Goal: Transaction & Acquisition: Book appointment/travel/reservation

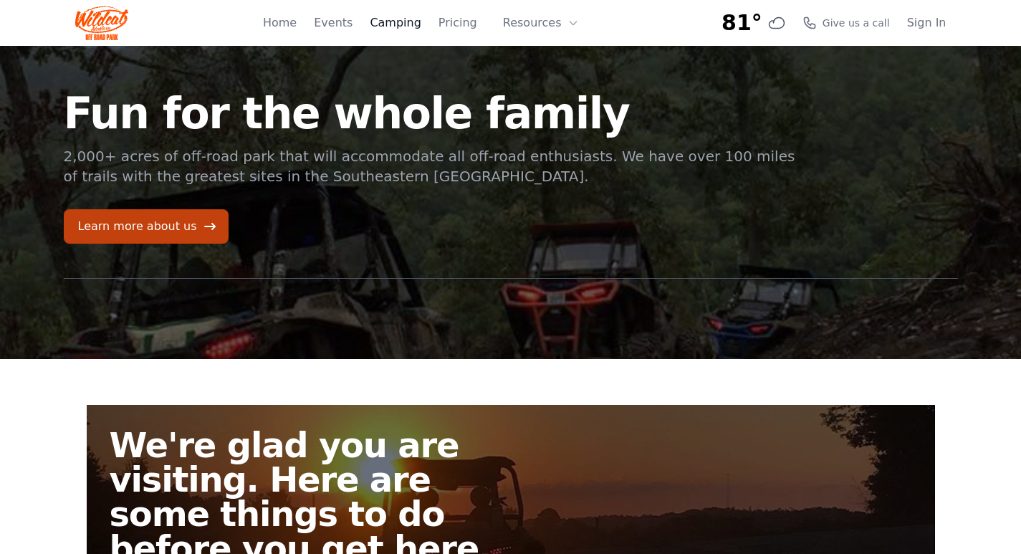
click at [401, 23] on link "Camping" at bounding box center [395, 22] width 51 height 17
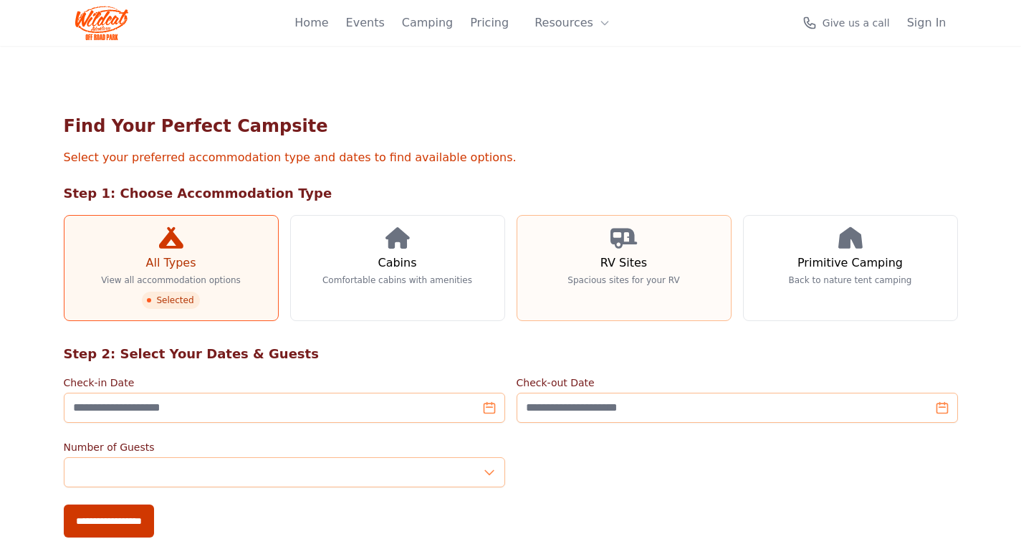
click at [624, 282] on p "Spacious sites for your RV" at bounding box center [624, 280] width 112 height 11
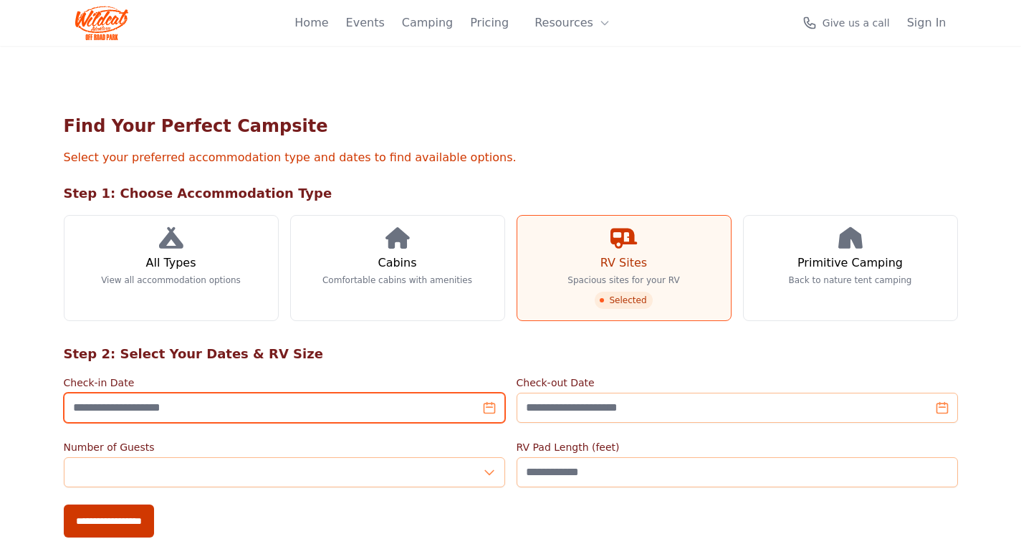
click at [201, 411] on input "Check-in Date" at bounding box center [285, 408] width 442 height 30
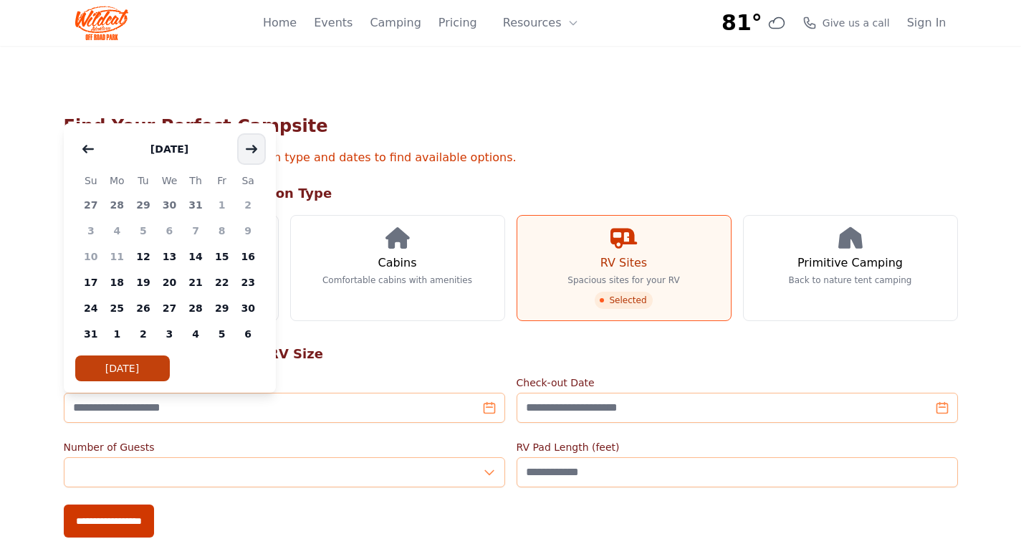
click at [254, 143] on button "button" at bounding box center [252, 149] width 26 height 29
click at [252, 142] on button "button" at bounding box center [252, 149] width 26 height 29
click at [222, 227] on span "10" at bounding box center [222, 231] width 27 height 26
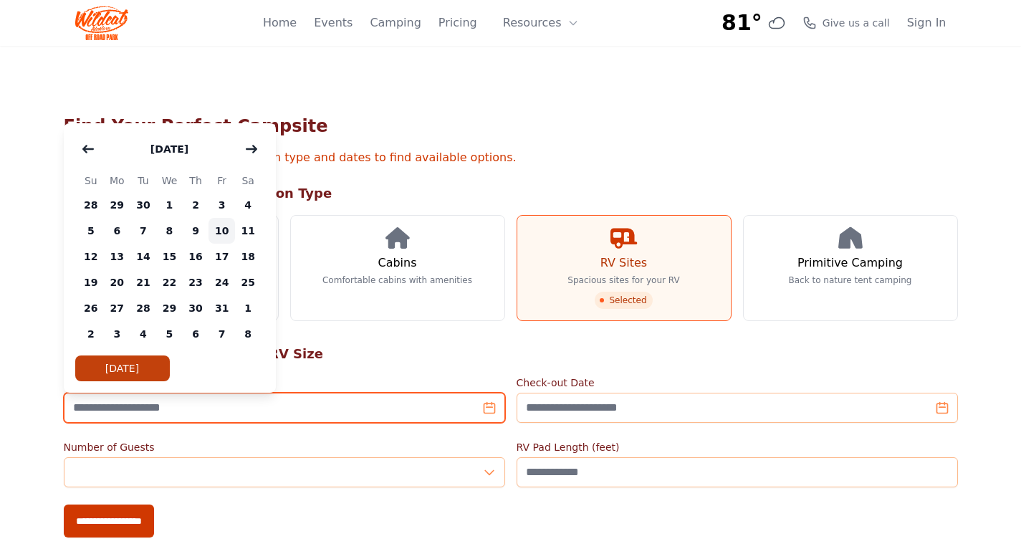
type input "**********"
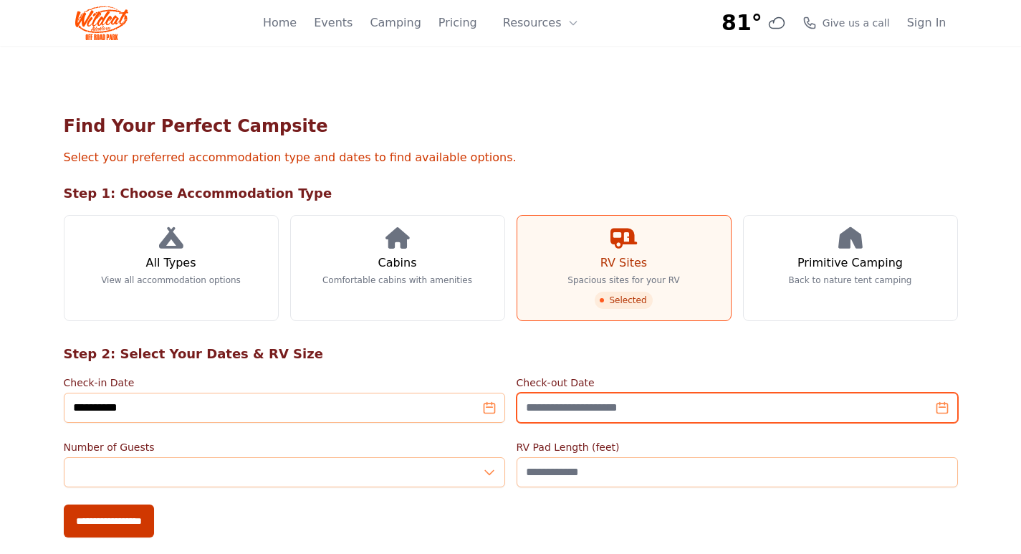
click at [631, 411] on input "Check-out Date" at bounding box center [738, 408] width 442 height 30
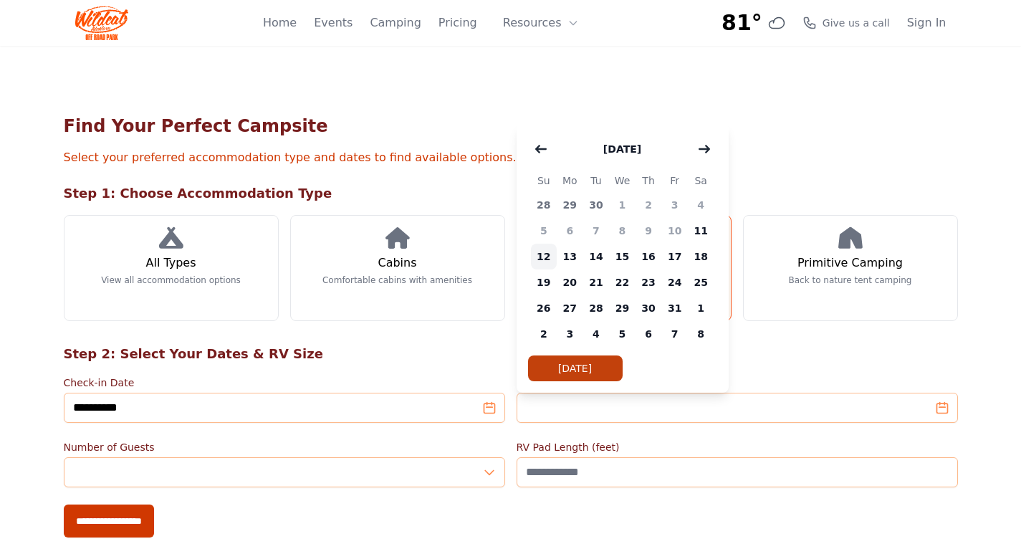
click at [540, 257] on span "12" at bounding box center [544, 257] width 27 height 26
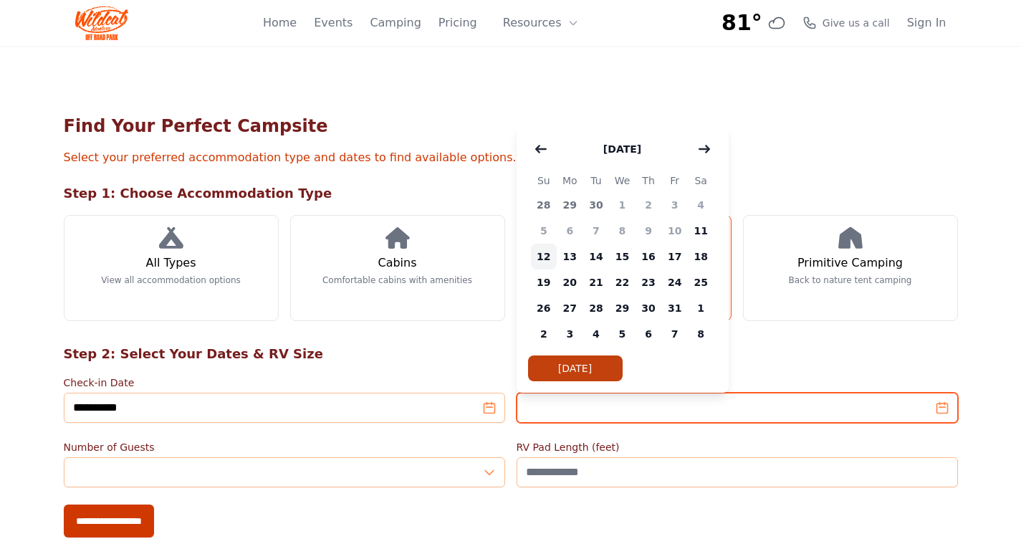
type input "**********"
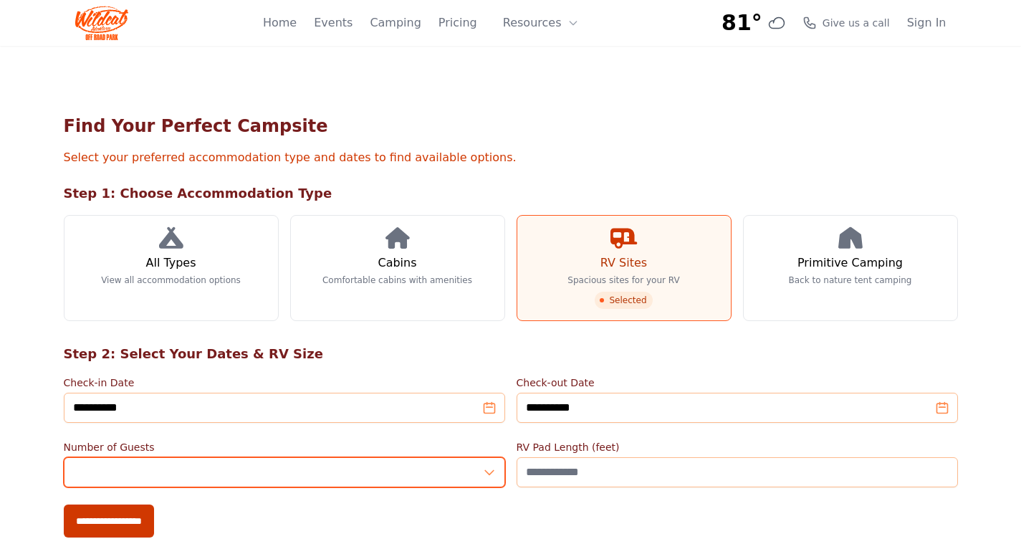
type input "*"
click at [487, 471] on input "*" at bounding box center [285, 472] width 442 height 30
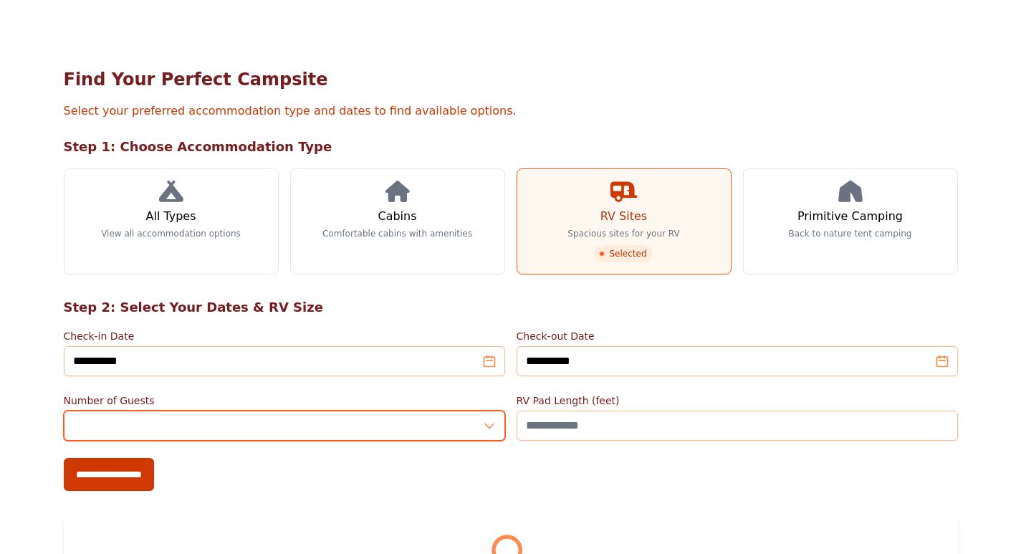
scroll to position [72, 0]
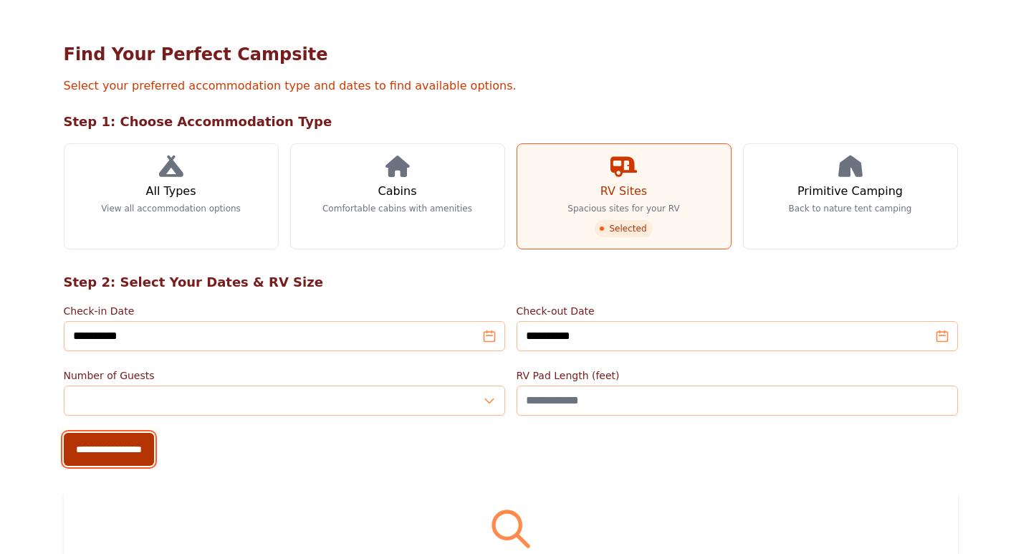
click at [137, 447] on input "**********" at bounding box center [109, 449] width 90 height 33
type input "**********"
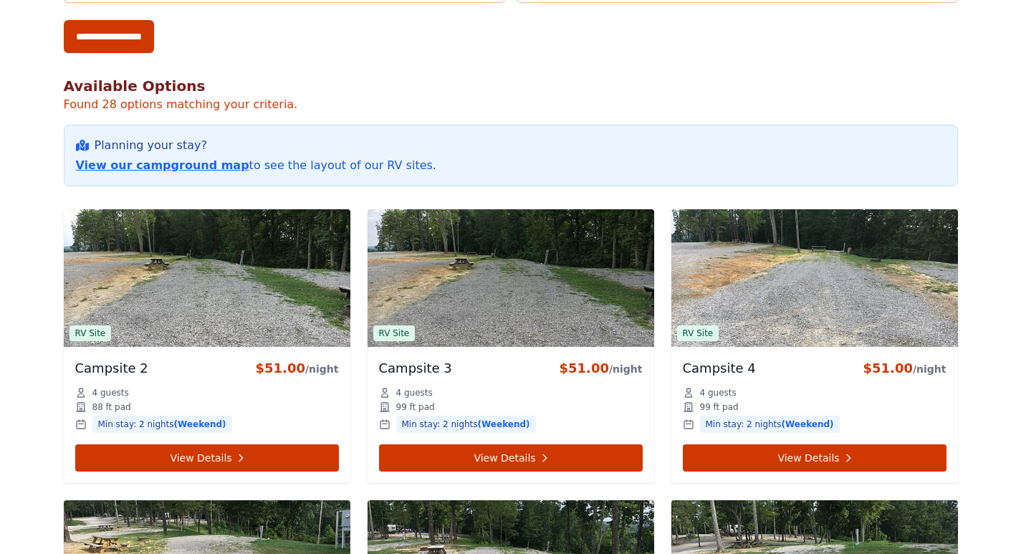
scroll to position [675, 0]
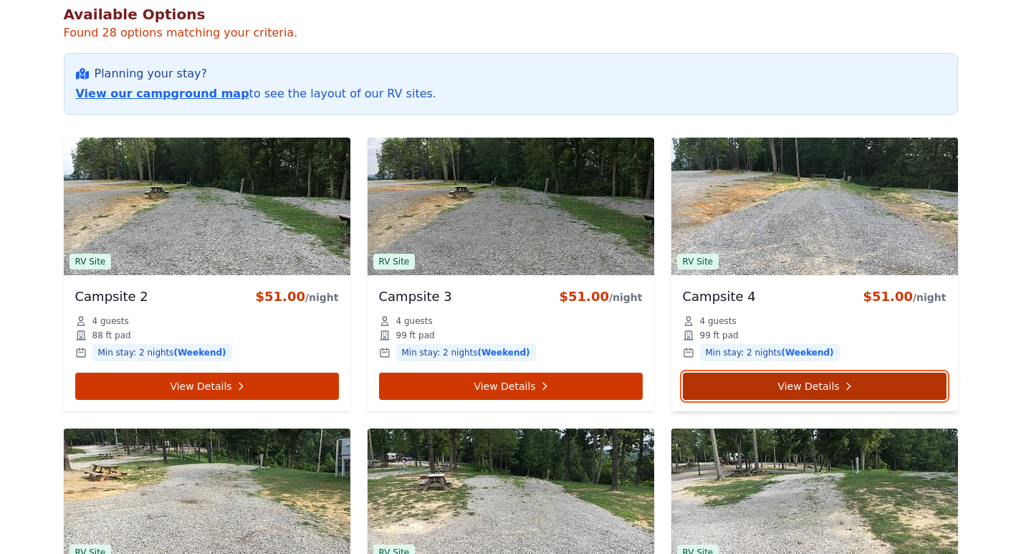
click at [856, 388] on link "View Details" at bounding box center [815, 386] width 264 height 27
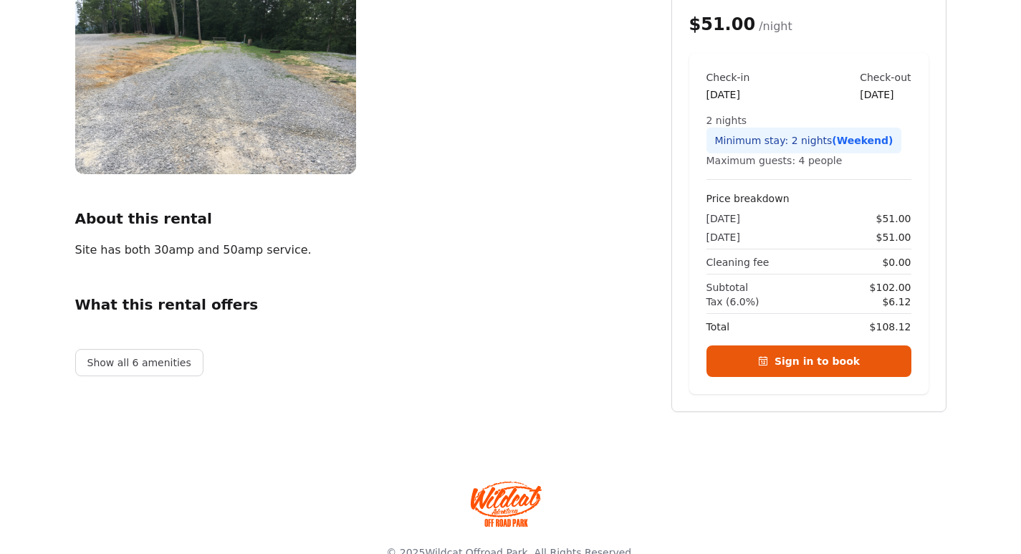
scroll to position [215, 0]
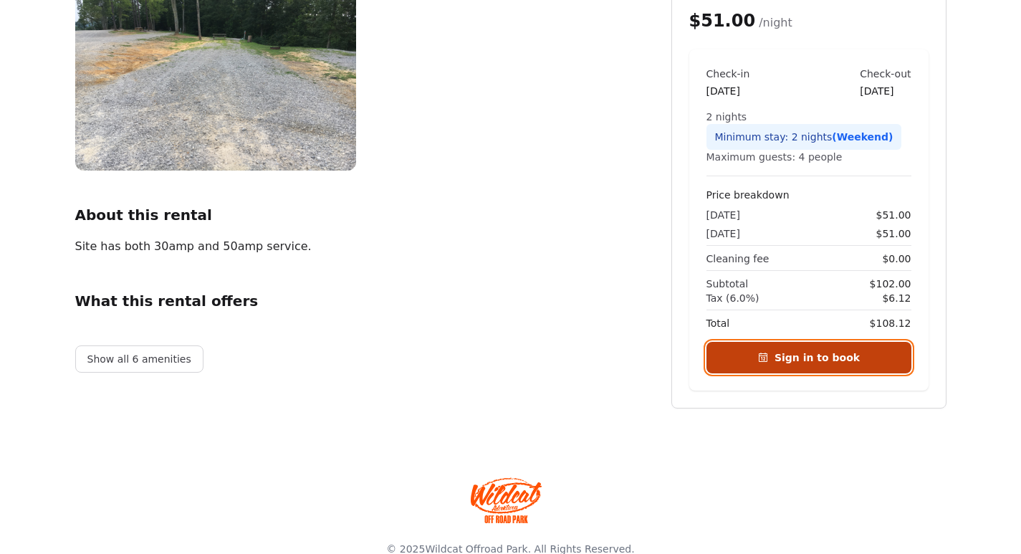
click at [840, 358] on link "Sign in to book" at bounding box center [809, 358] width 205 height 32
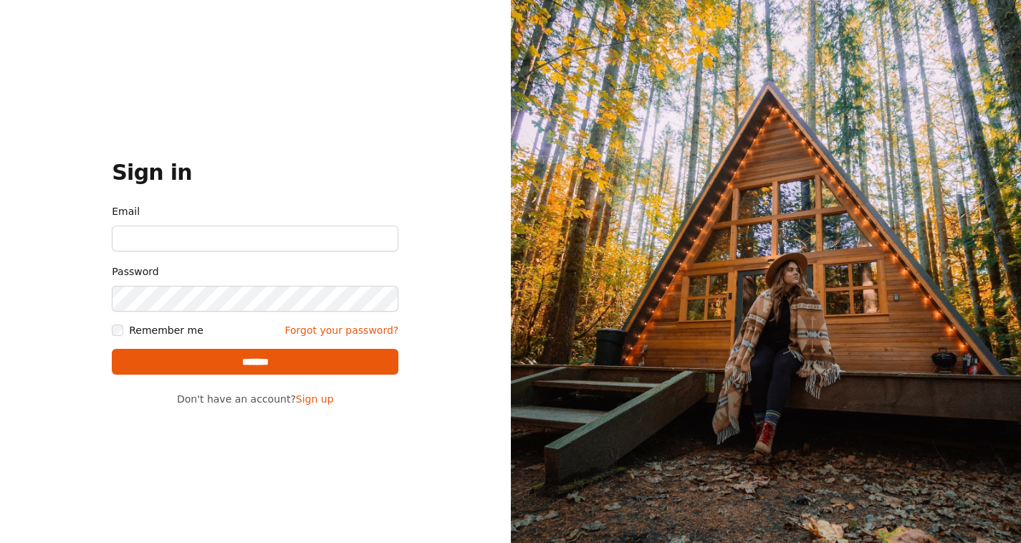
click at [209, 242] on input "Email" at bounding box center [255, 239] width 287 height 26
type input "**********"
click at [285, 363] on input "*******" at bounding box center [255, 362] width 287 height 26
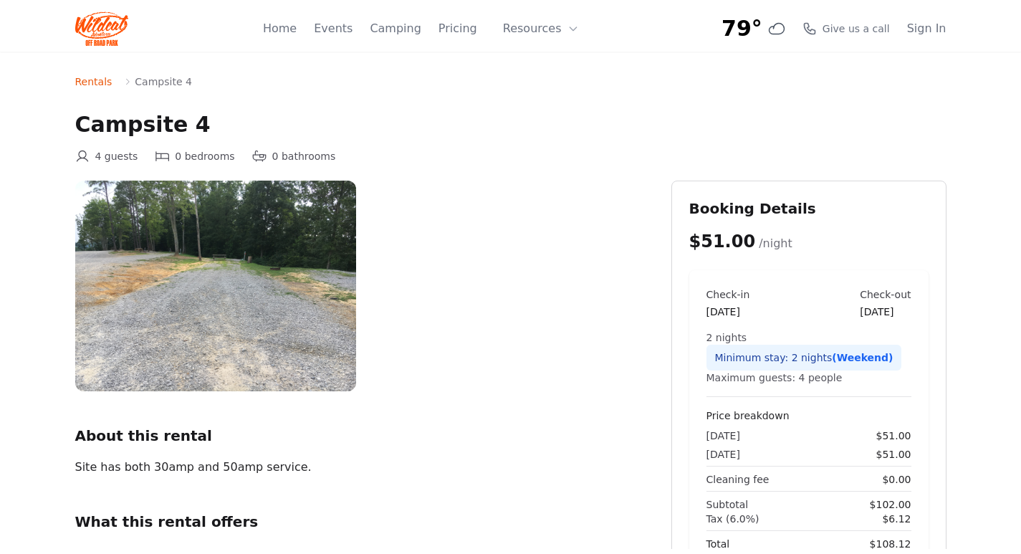
scroll to position [215, 0]
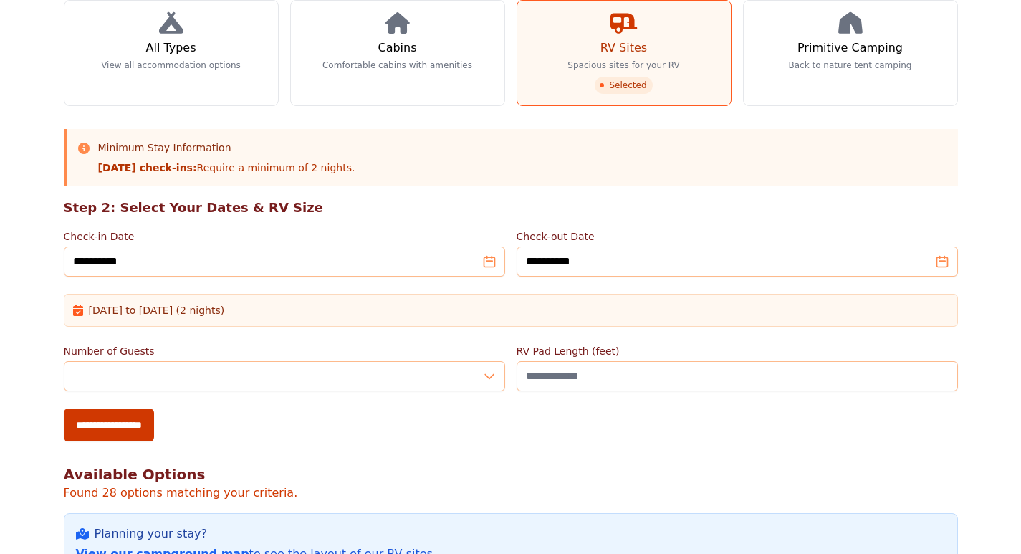
scroll to position [675, 0]
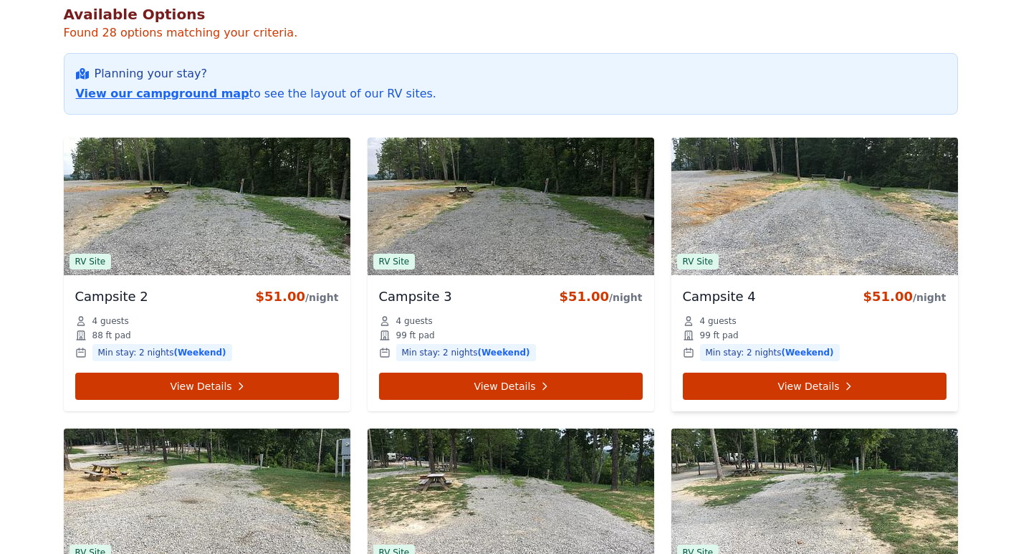
click at [873, 219] on img at bounding box center [815, 207] width 287 height 138
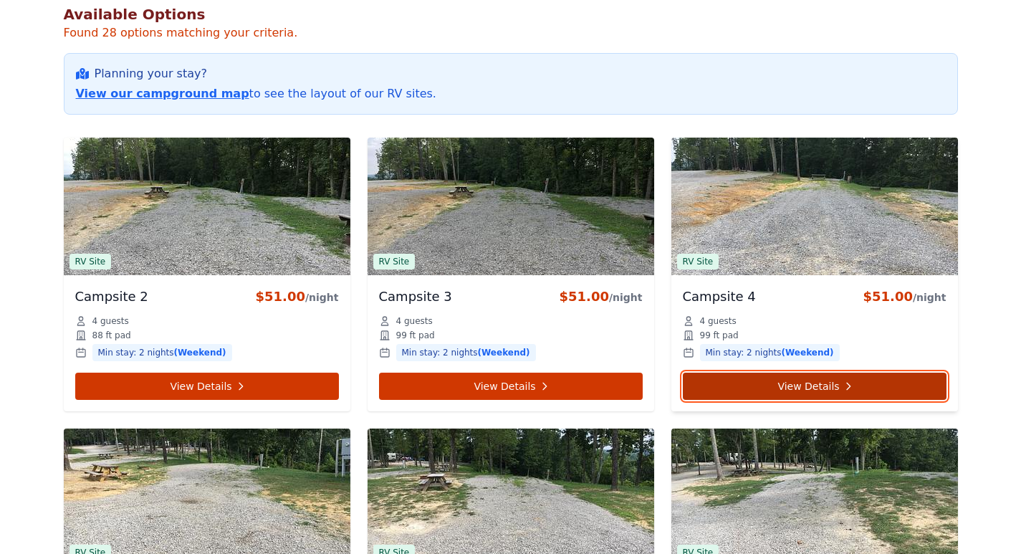
click at [874, 383] on link "View Details" at bounding box center [815, 386] width 264 height 27
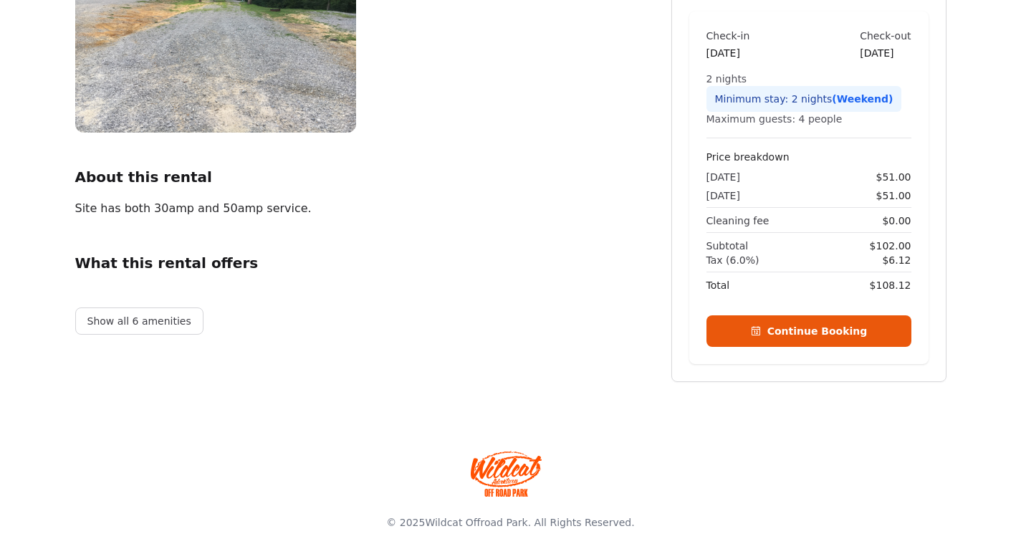
scroll to position [259, 0]
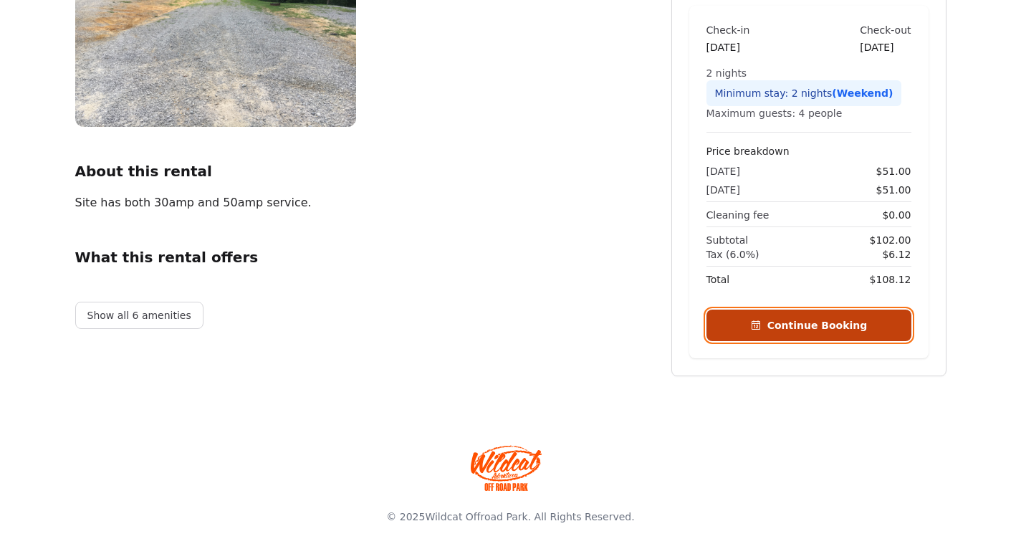
click at [858, 326] on button "Continue Booking" at bounding box center [809, 326] width 205 height 32
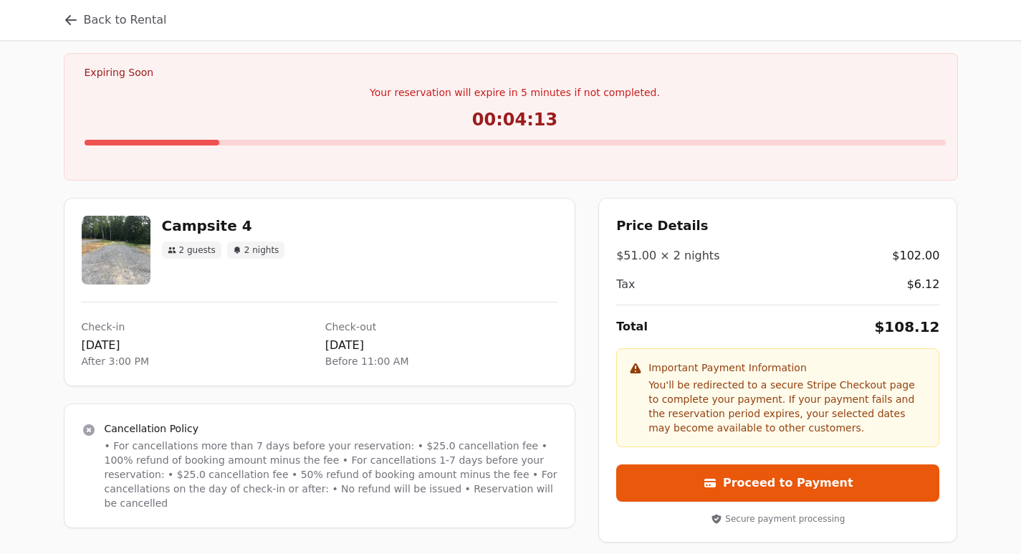
scroll to position [143, 0]
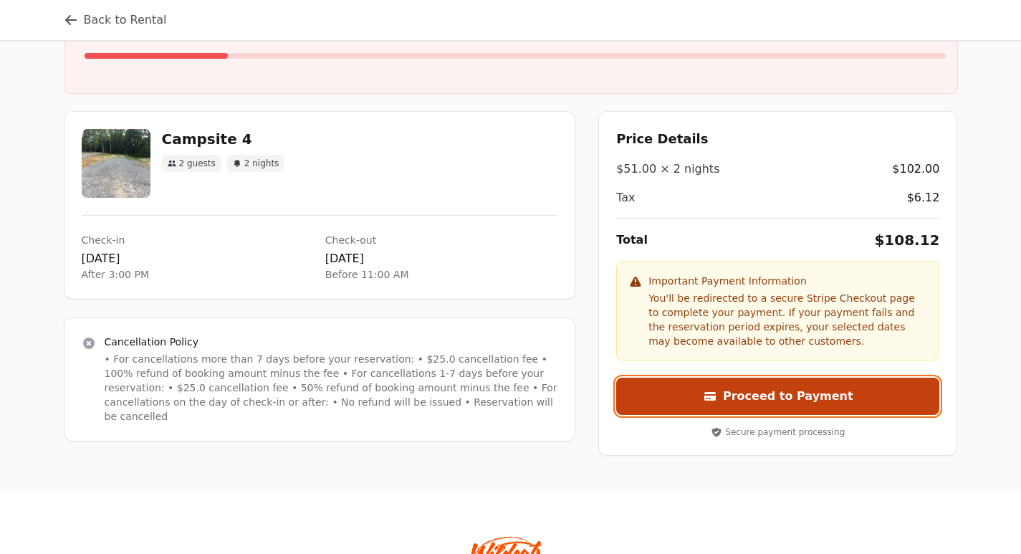
click at [803, 390] on button "Proceed to Payment" at bounding box center [777, 396] width 323 height 37
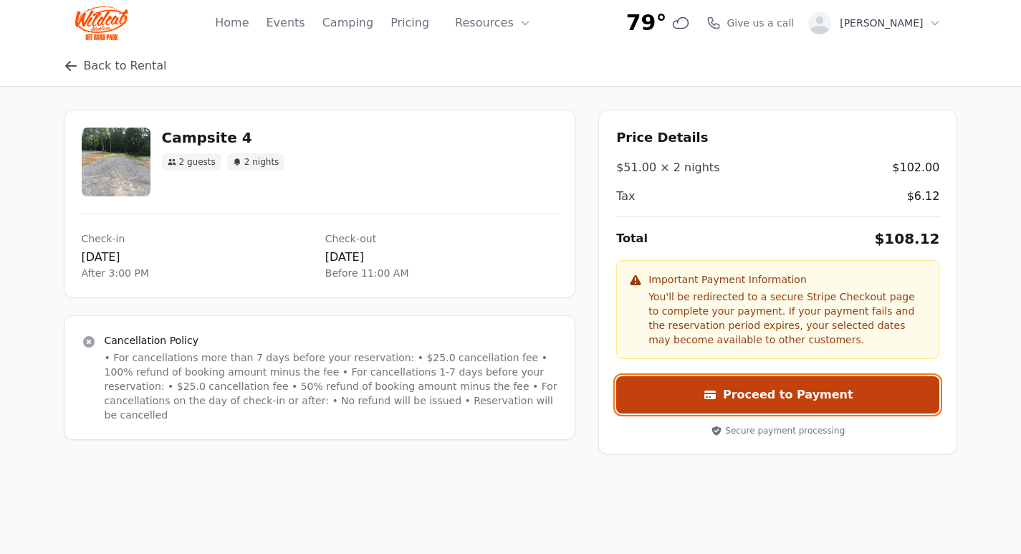
click at [812, 396] on button "Proceed to Payment" at bounding box center [777, 394] width 323 height 37
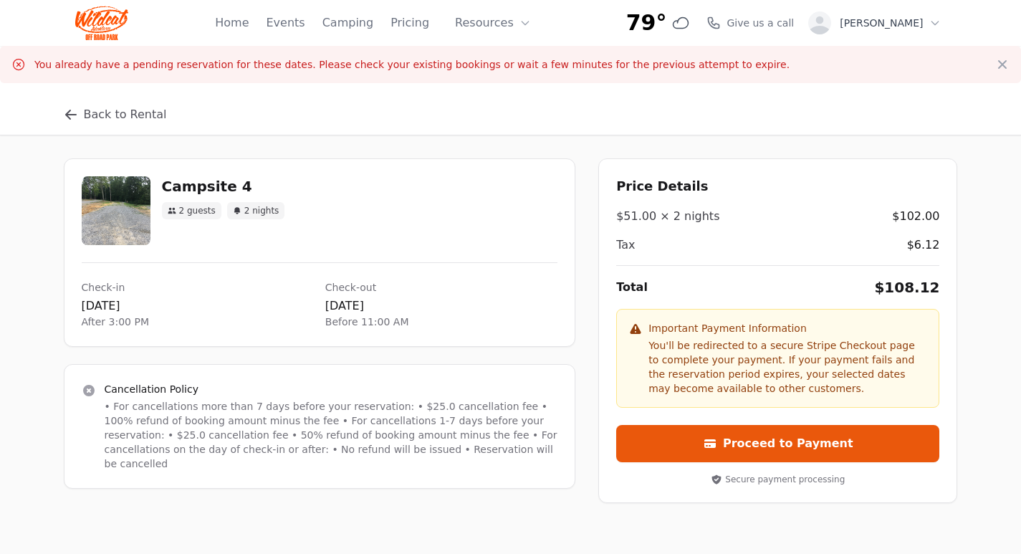
click at [67, 63] on p "You already have a pending reservation for these dates. Please check your exist…" at bounding box center [411, 64] width 755 height 14
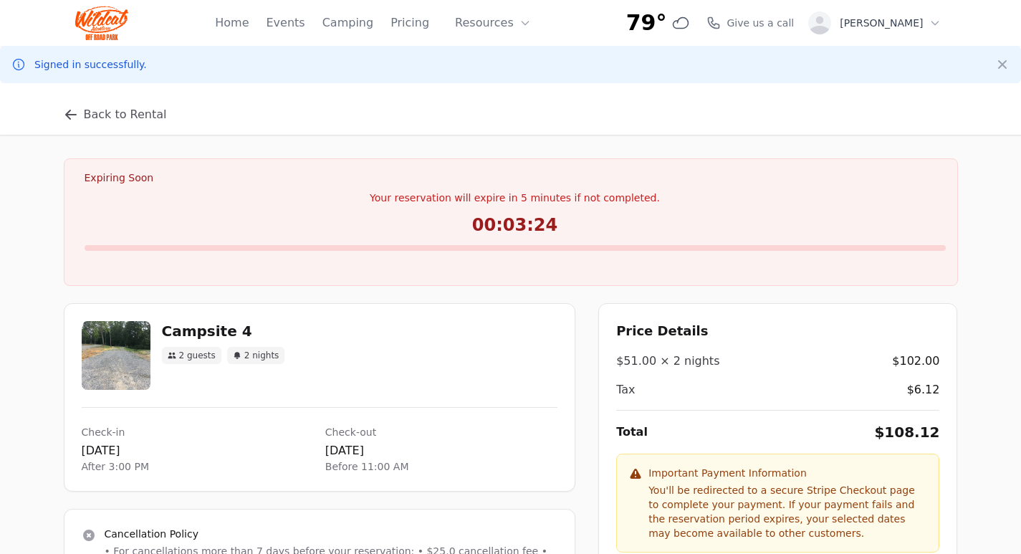
scroll to position [143, 0]
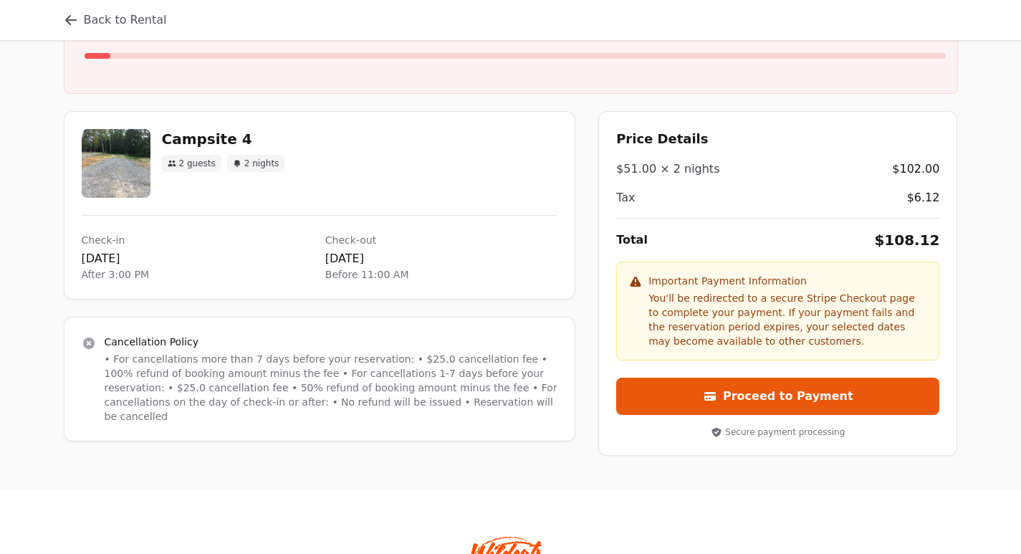
scroll to position [72, 0]
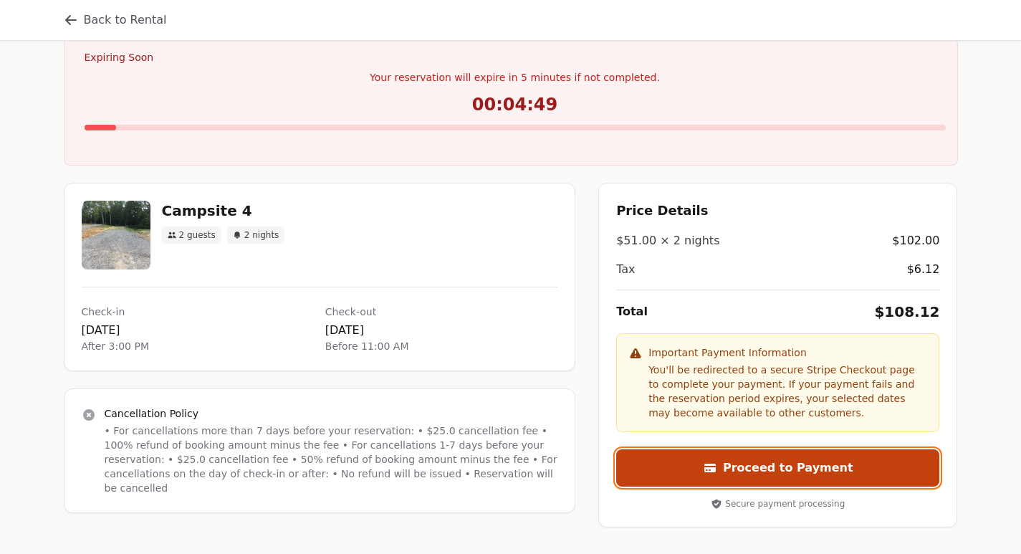
click at [815, 467] on button "Proceed to Payment" at bounding box center [777, 467] width 323 height 37
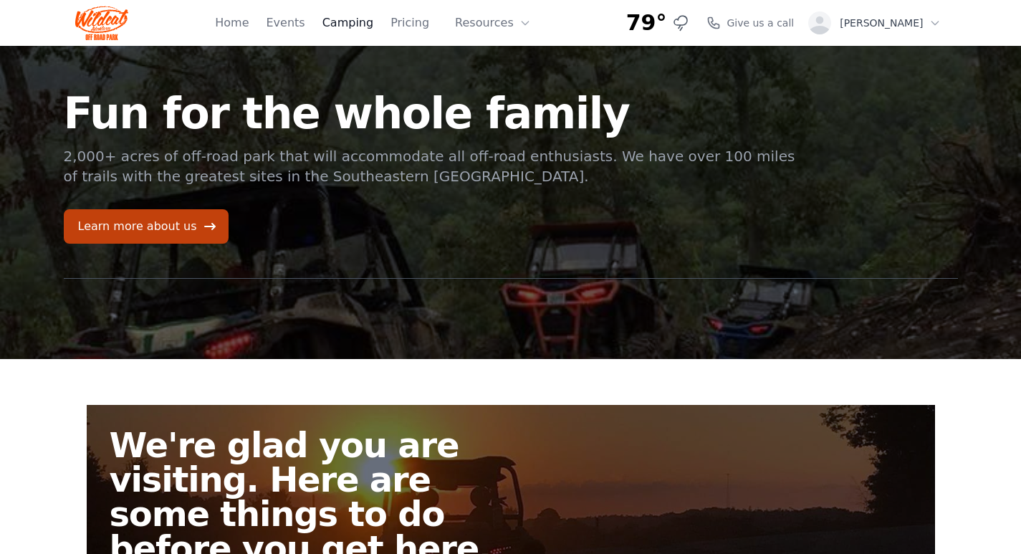
click at [372, 22] on link "Camping" at bounding box center [348, 22] width 51 height 17
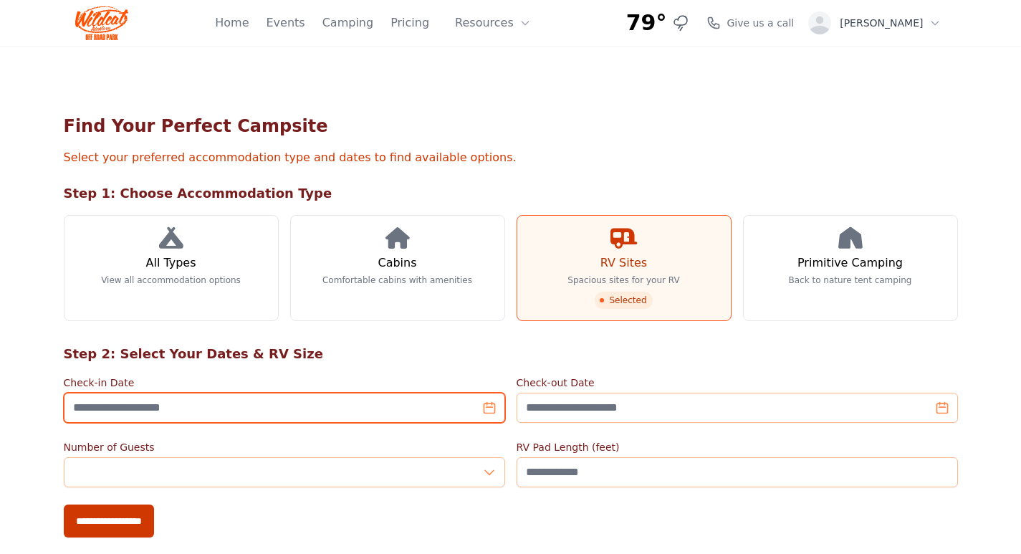
click at [291, 407] on input "Check-in Date" at bounding box center [285, 408] width 442 height 30
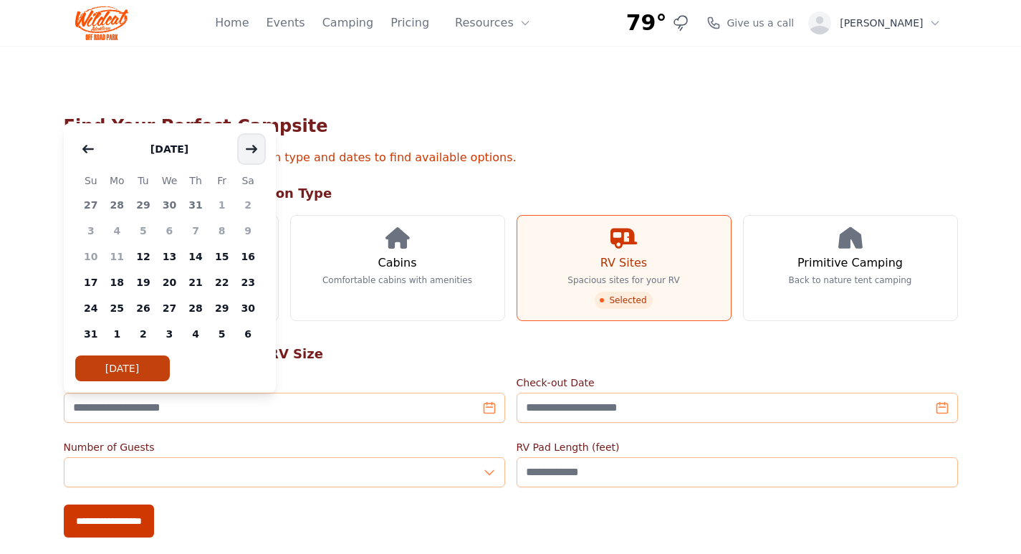
click at [257, 148] on button "button" at bounding box center [252, 149] width 26 height 29
click at [224, 234] on span "10" at bounding box center [222, 231] width 27 height 26
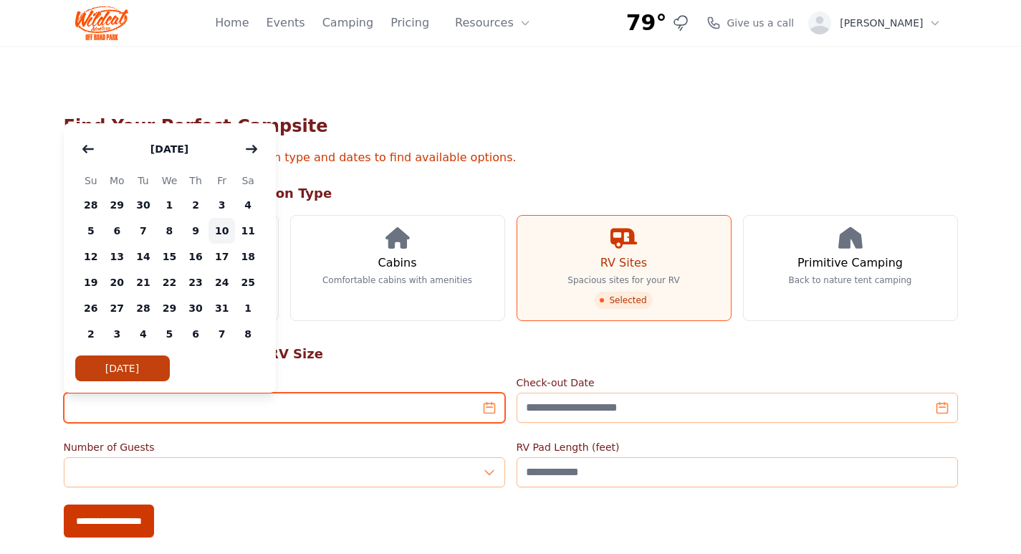
type input "**********"
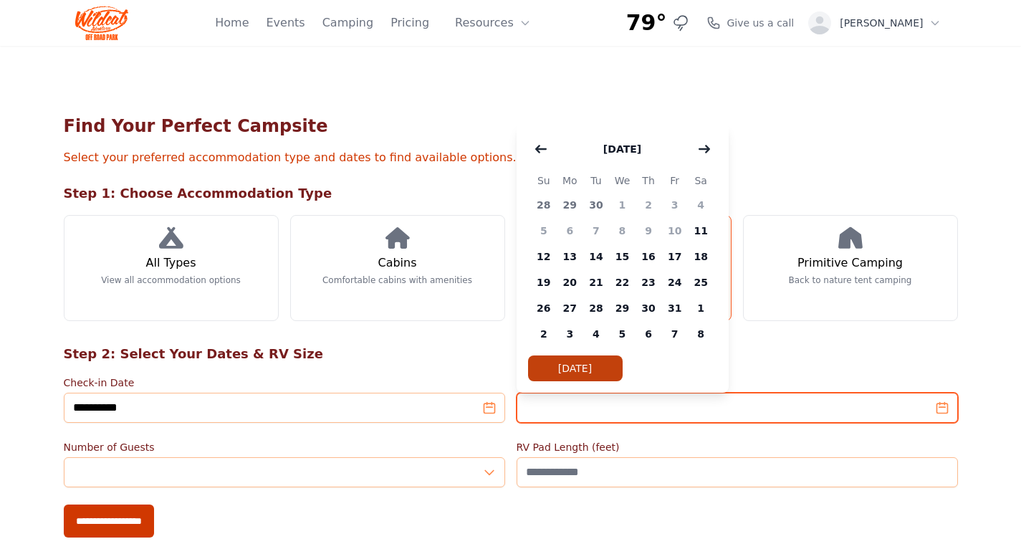
click at [625, 411] on input "Check-out Date" at bounding box center [738, 408] width 442 height 30
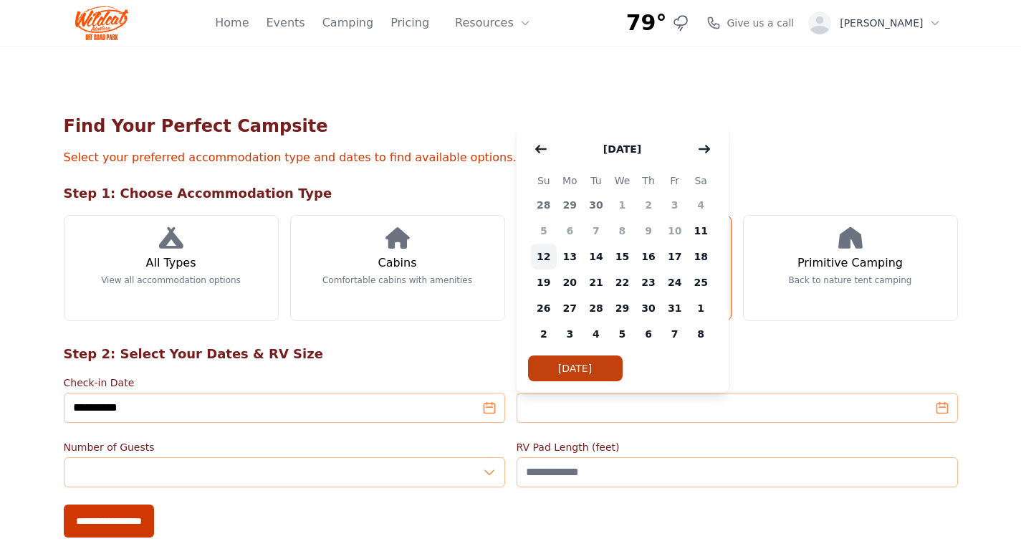
click at [546, 259] on span "12" at bounding box center [544, 257] width 27 height 26
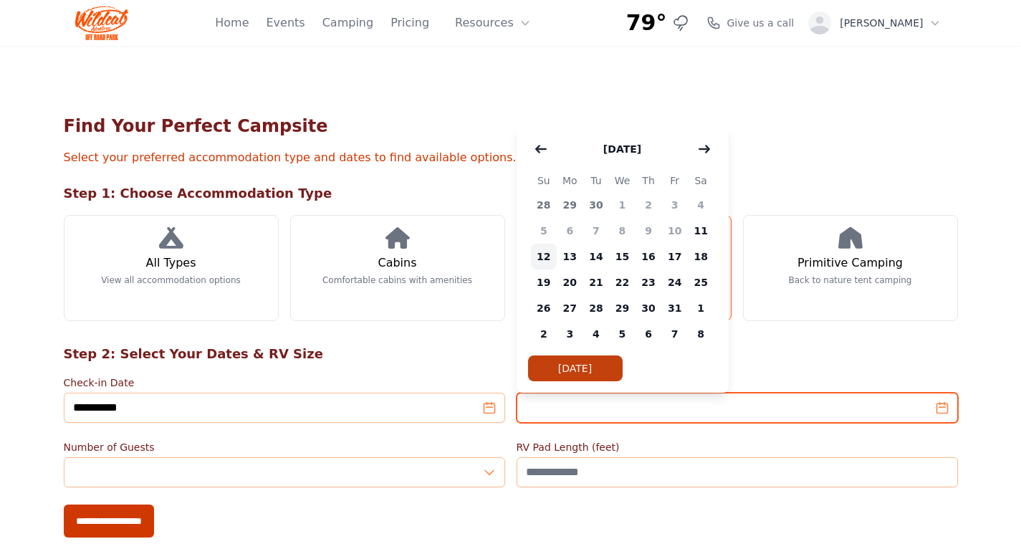
type input "**********"
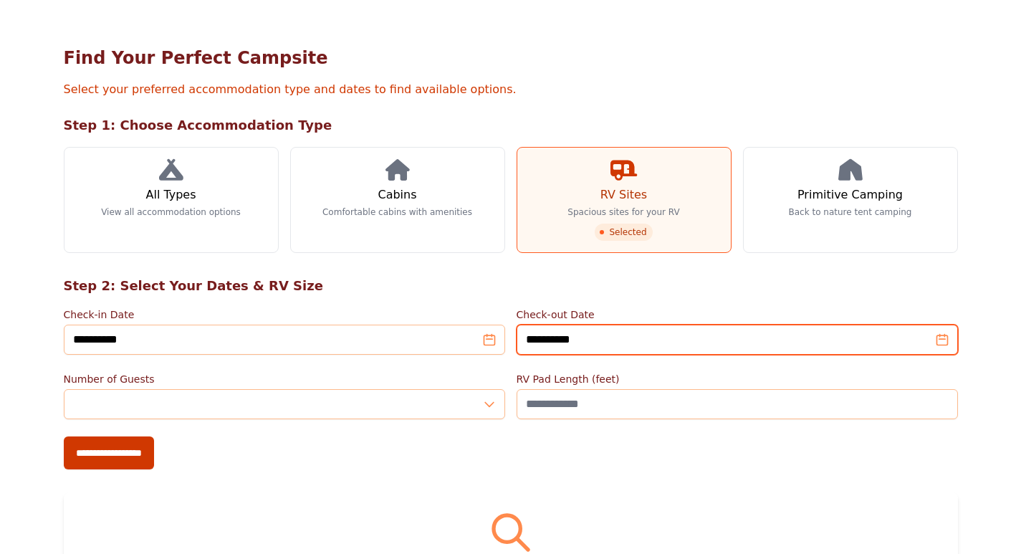
scroll to position [72, 0]
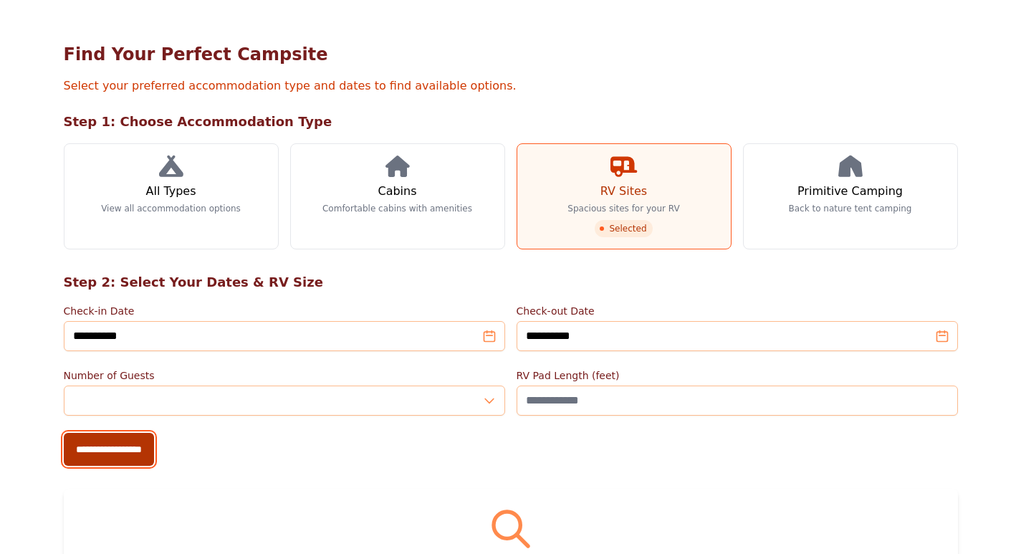
click at [128, 445] on input "**********" at bounding box center [109, 449] width 90 height 33
type input "**********"
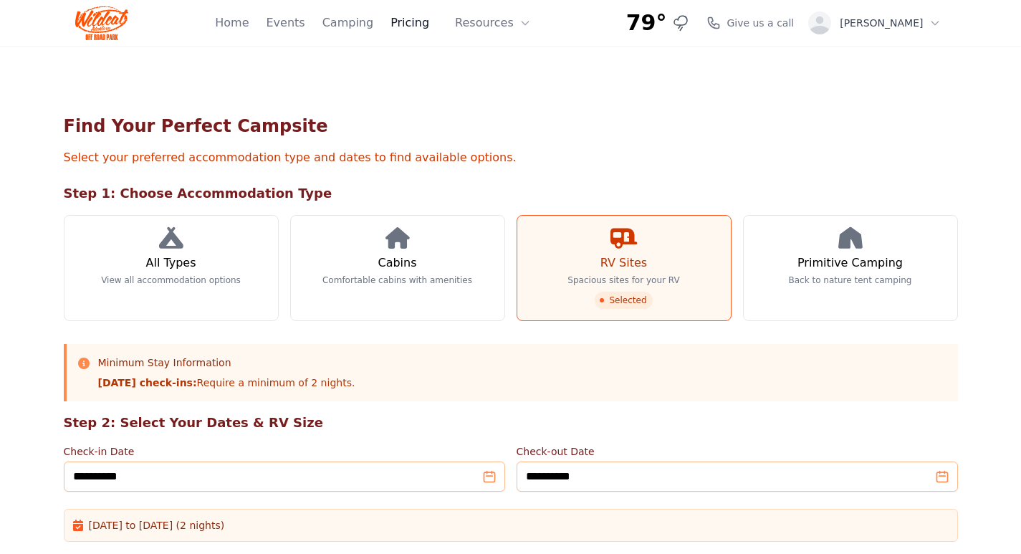
click at [429, 24] on link "Pricing" at bounding box center [410, 22] width 39 height 17
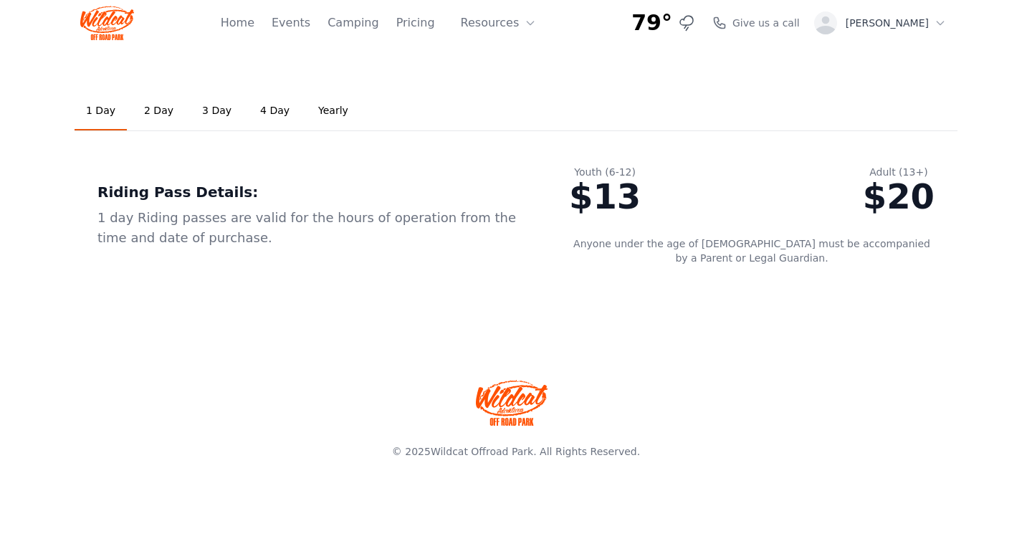
click at [158, 113] on link "2 Day" at bounding box center [159, 111] width 52 height 39
click at [206, 113] on link "3 Day" at bounding box center [217, 111] width 52 height 39
click at [307, 110] on link "Yearly" at bounding box center [333, 111] width 53 height 39
click at [146, 113] on link "2 Day" at bounding box center [159, 111] width 52 height 39
